Goal: Navigation & Orientation: Find specific page/section

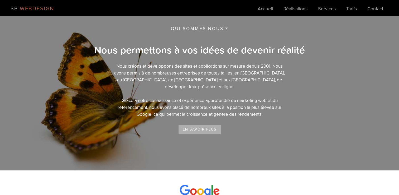
scroll to position [866, 0]
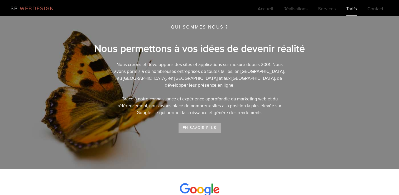
click at [347, 9] on link "Tarifs" at bounding box center [352, 10] width 11 height 11
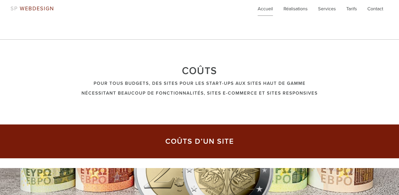
click at [268, 10] on link "Accueil" at bounding box center [265, 10] width 15 height 11
